Goal: Participate in discussion: Engage in conversation with other users on a specific topic

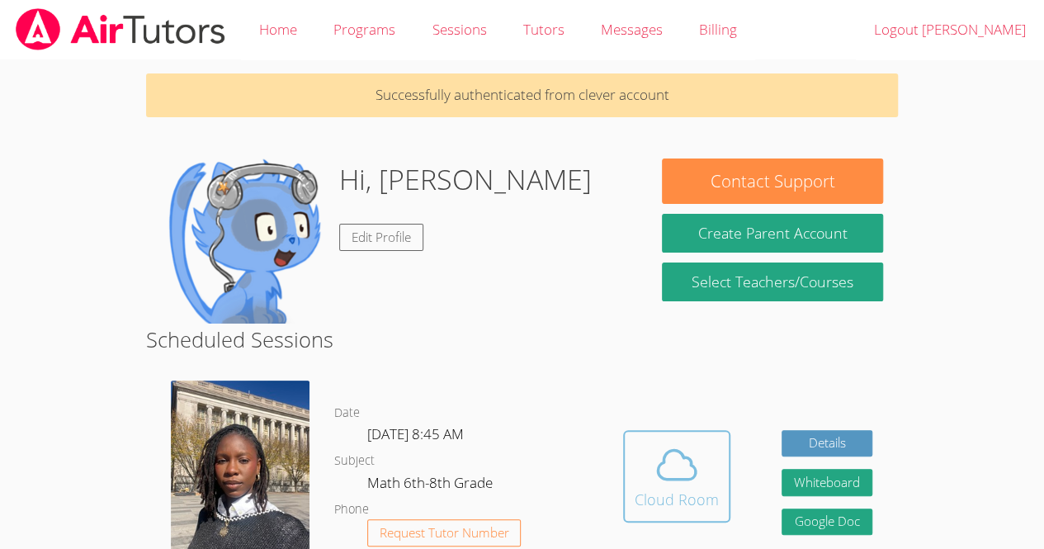
click at [641, 481] on span at bounding box center [677, 465] width 84 height 46
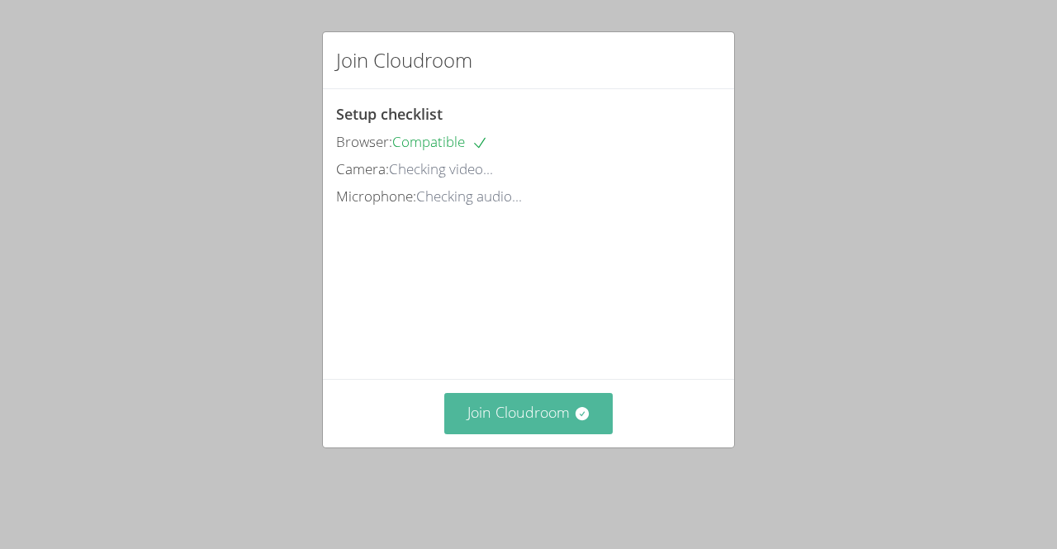
click at [540, 428] on button "Join Cloudroom" at bounding box center [528, 413] width 169 height 40
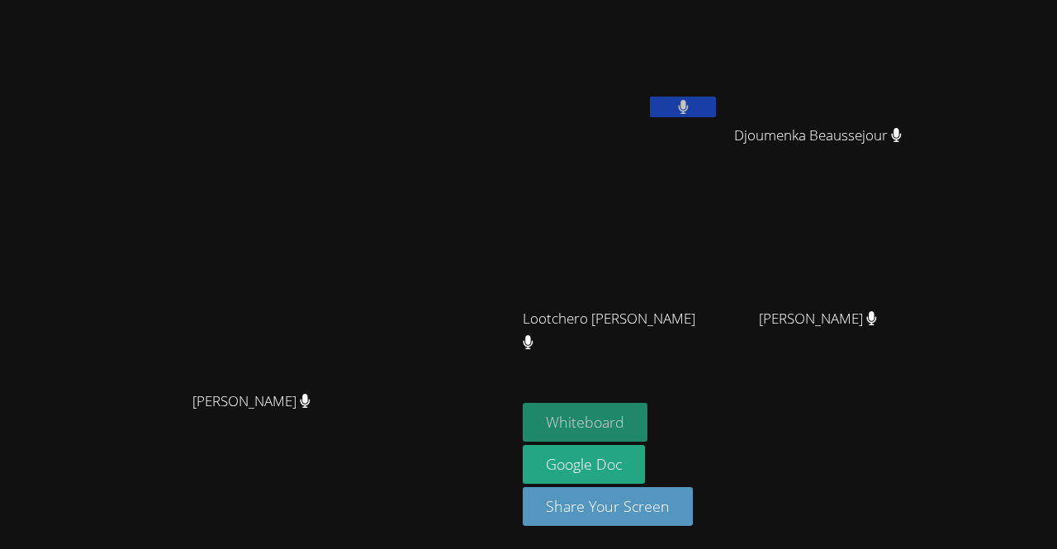
click at [647, 420] on button "Whiteboard" at bounding box center [585, 422] width 125 height 39
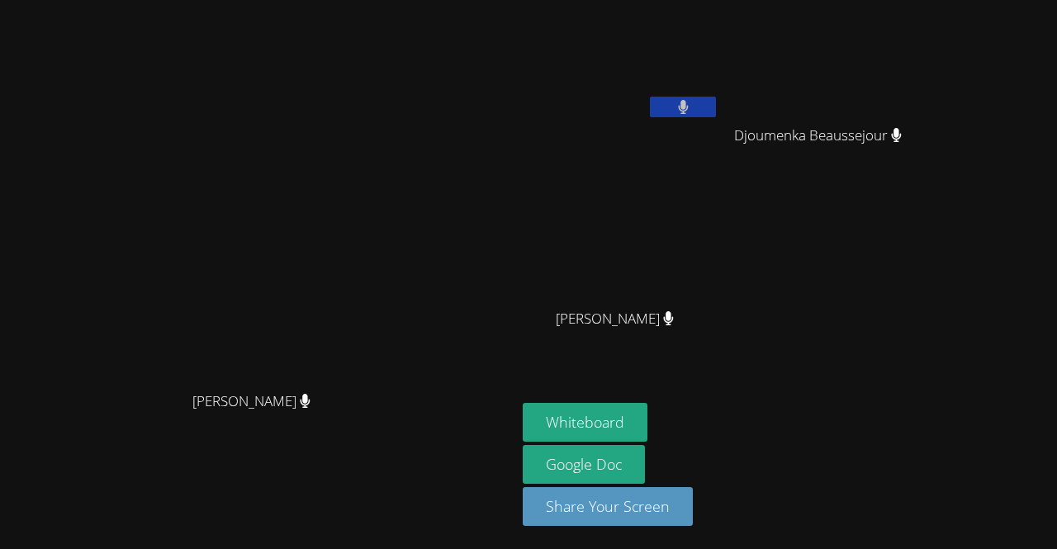
click at [678, 109] on video at bounding box center [621, 62] width 196 height 111
click at [688, 100] on icon at bounding box center [683, 107] width 11 height 14
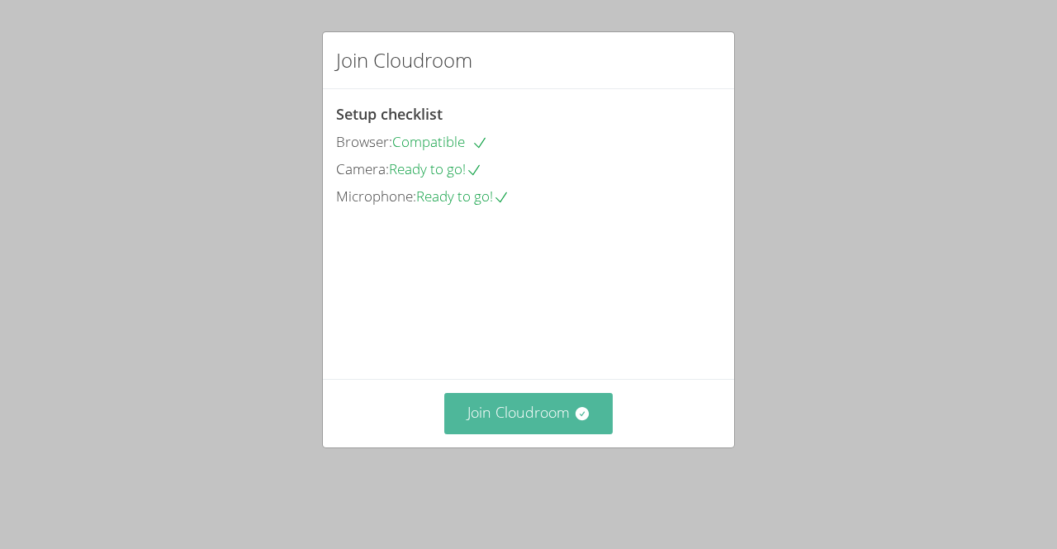
click at [518, 433] on button "Join Cloudroom" at bounding box center [528, 413] width 169 height 40
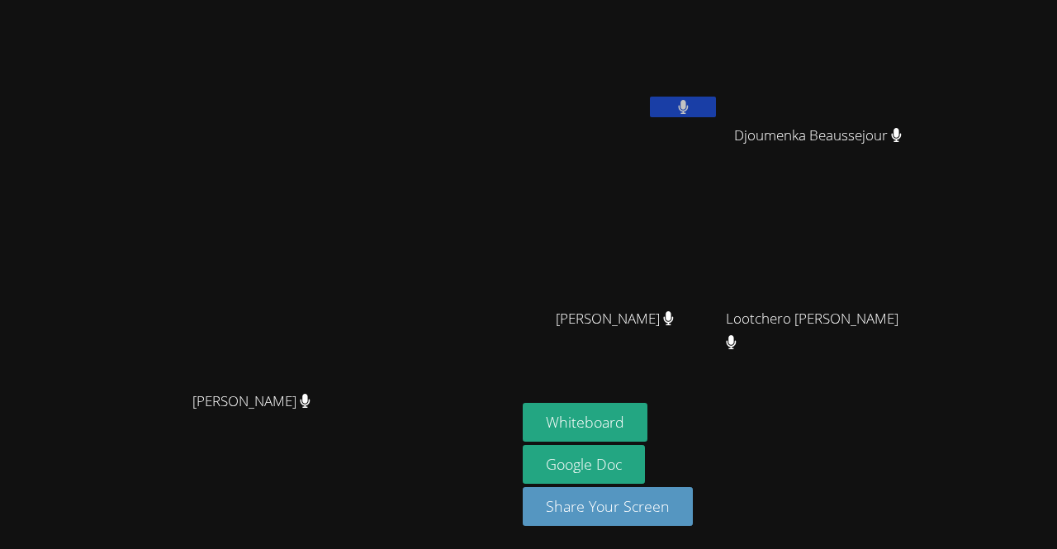
click at [688, 102] on icon at bounding box center [683, 107] width 10 height 14
click at [692, 100] on icon at bounding box center [682, 107] width 17 height 14
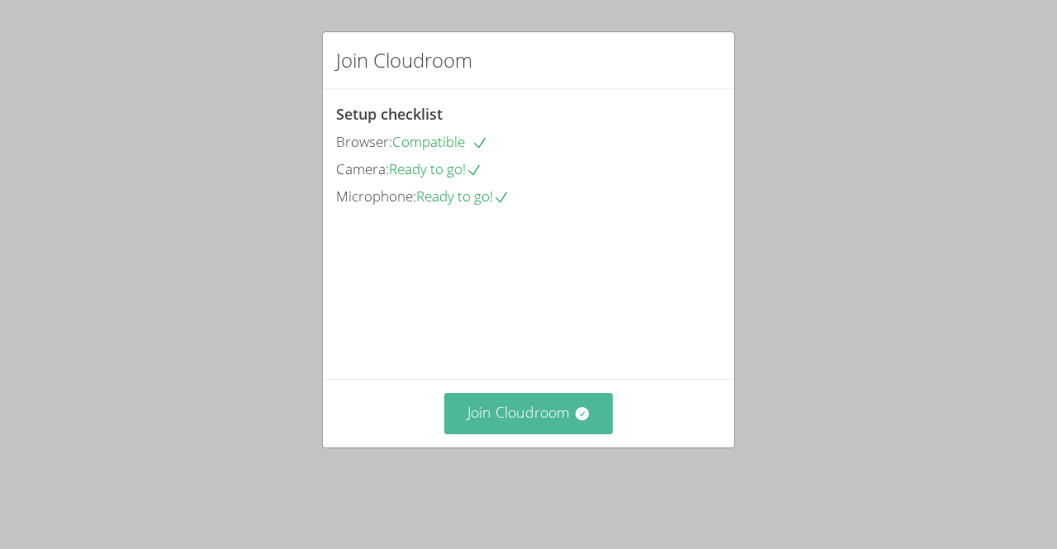
click at [515, 433] on button "Join Cloudroom" at bounding box center [528, 413] width 169 height 40
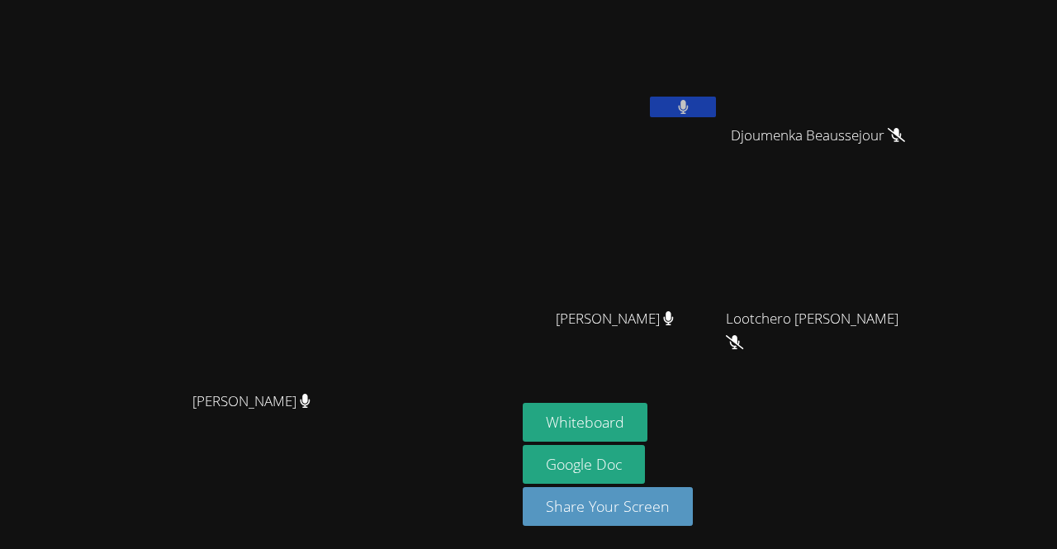
click at [678, 105] on icon at bounding box center [683, 107] width 11 height 14
click at [716, 108] on button at bounding box center [683, 107] width 66 height 21
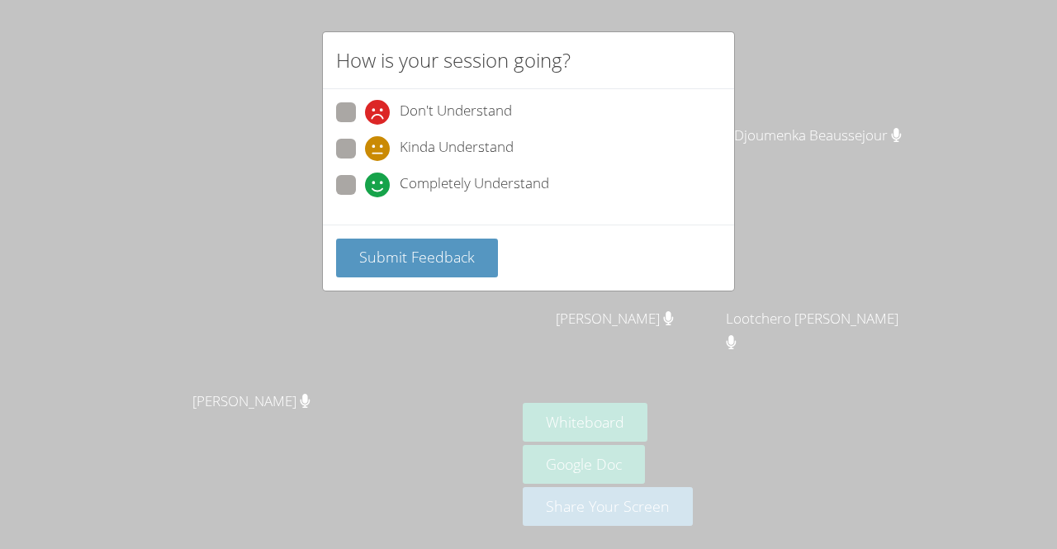
click at [365, 125] on span at bounding box center [365, 125] width 0 height 0
click at [365, 108] on input "Don't Understand" at bounding box center [372, 109] width 14 height 14
radio input "true"
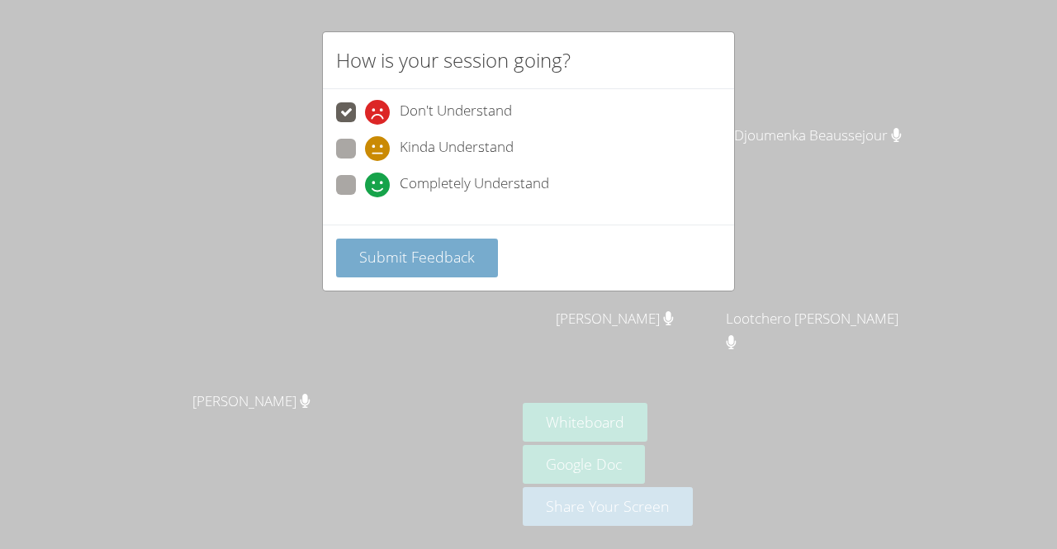
click at [405, 255] on span "Submit Feedback" at bounding box center [417, 257] width 116 height 20
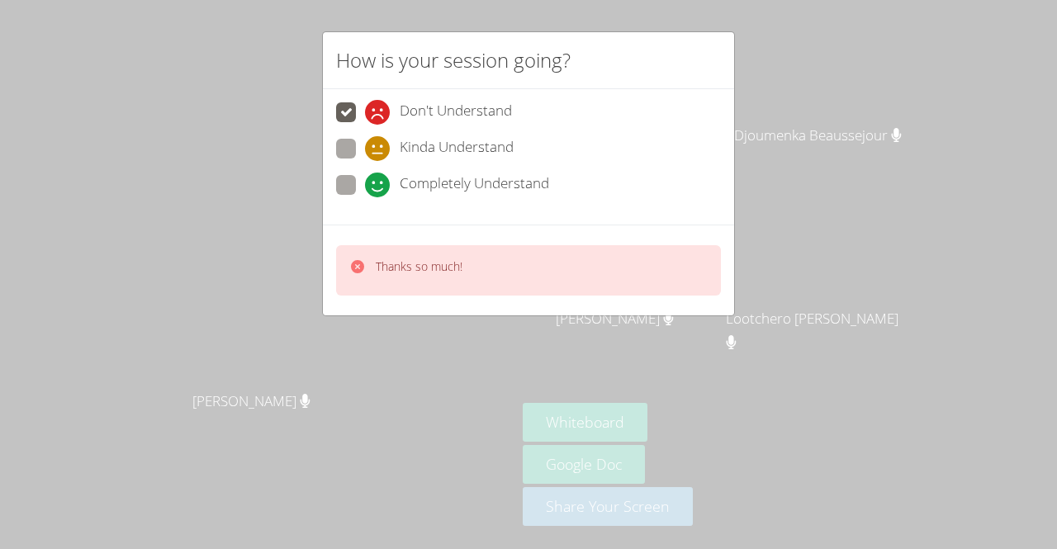
click at [365, 125] on span at bounding box center [365, 125] width 0 height 0
click at [365, 113] on input "Don't Understand" at bounding box center [372, 109] width 14 height 14
click at [262, 291] on div "How is your session going? Don't Understand Kinda Understand Completely Underst…" at bounding box center [528, 274] width 1057 height 549
